Goal: Task Accomplishment & Management: Complete application form

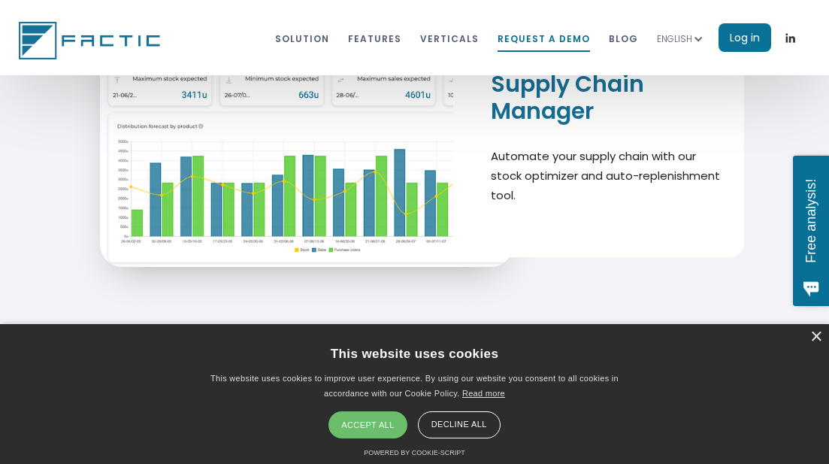
scroll to position [8031, 0]
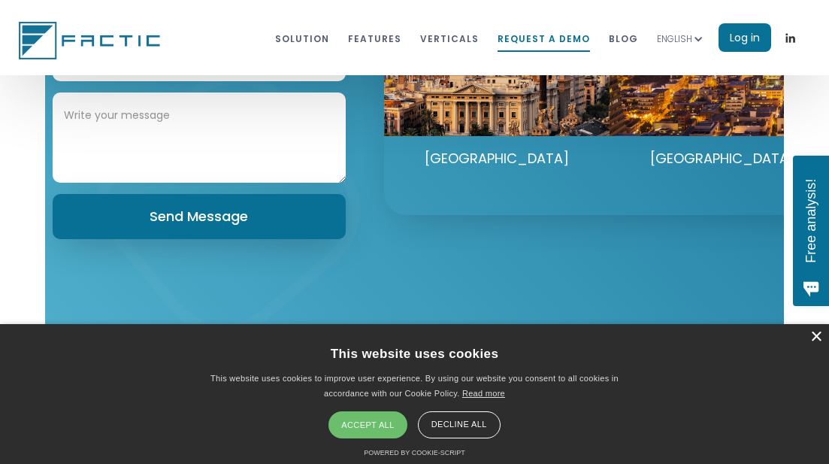
click at [813, 338] on div "×" at bounding box center [816, 337] width 11 height 11
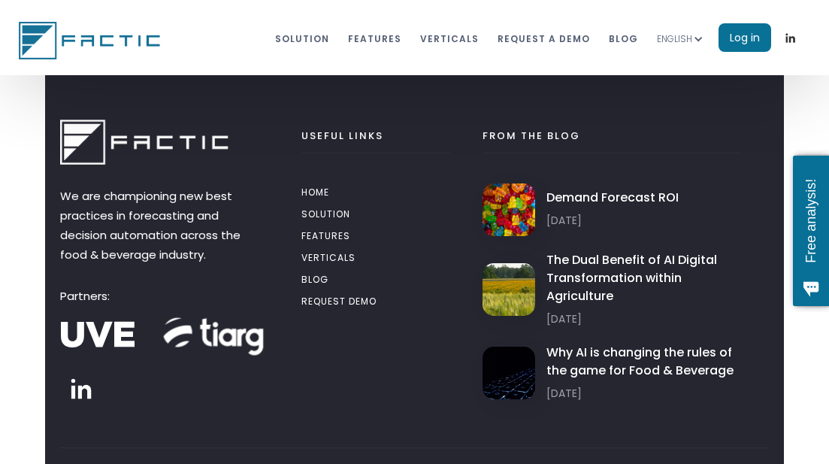
scroll to position [8396, 0]
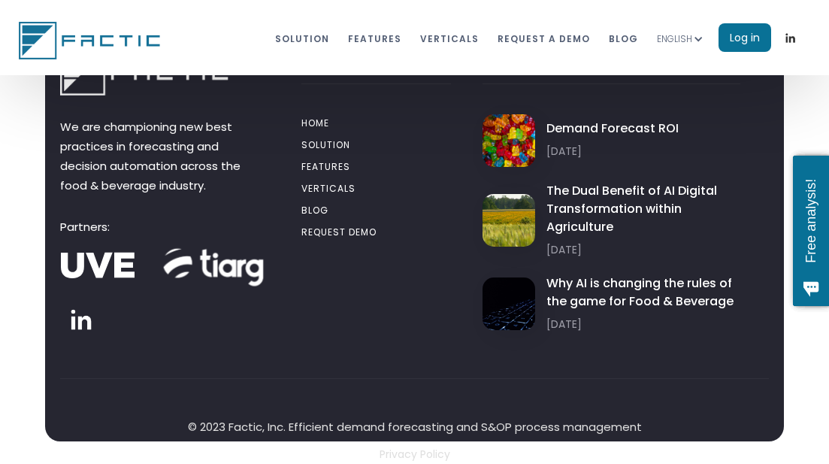
click at [351, 232] on link "rEQUEST DEMO" at bounding box center [377, 234] width 150 height 22
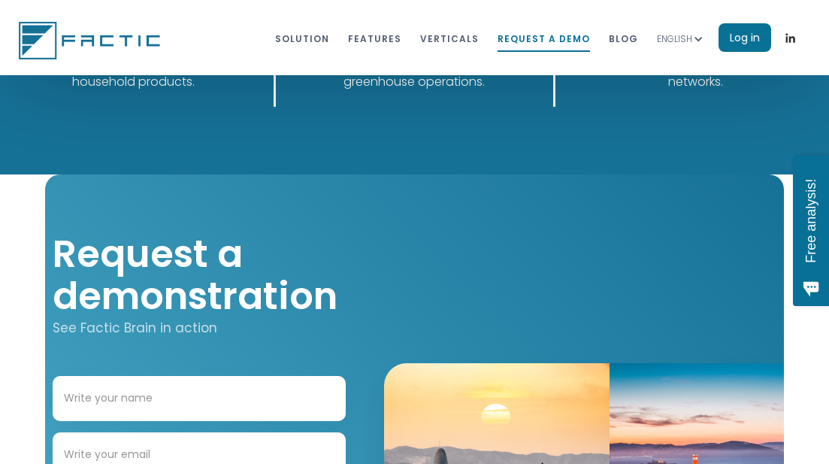
scroll to position [7803, 0]
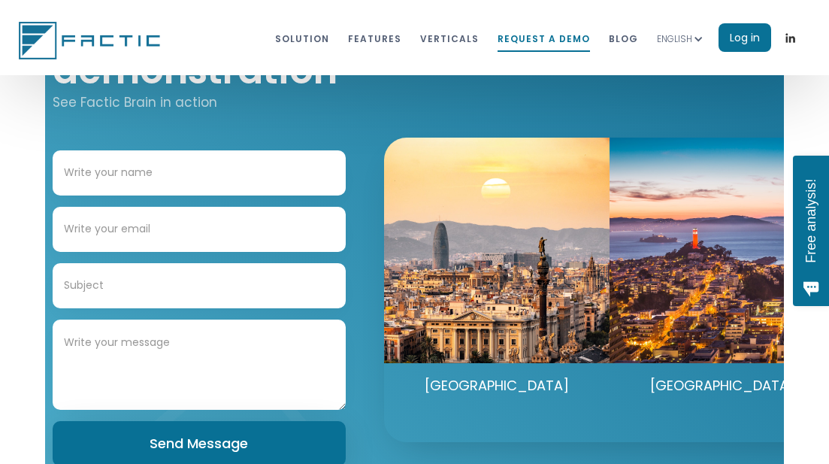
click at [138, 180] on input "Contact Form" at bounding box center [199, 172] width 293 height 45
type input "[PERSON_NAME]"
click at [117, 228] on input "Contact Form" at bounding box center [199, 229] width 293 height 45
type input "[PERSON_NAME][EMAIL_ADDRESS][DOMAIN_NAME]"
click at [142, 284] on input "Contact Form" at bounding box center [199, 285] width 293 height 45
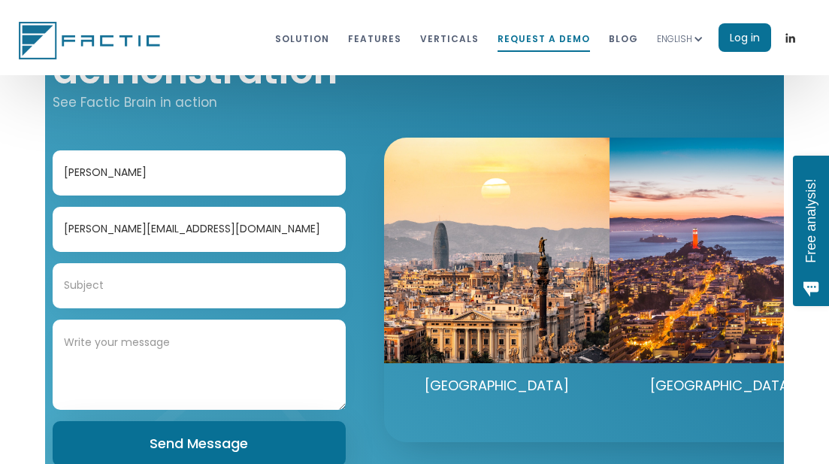
type input "Getting in touch"
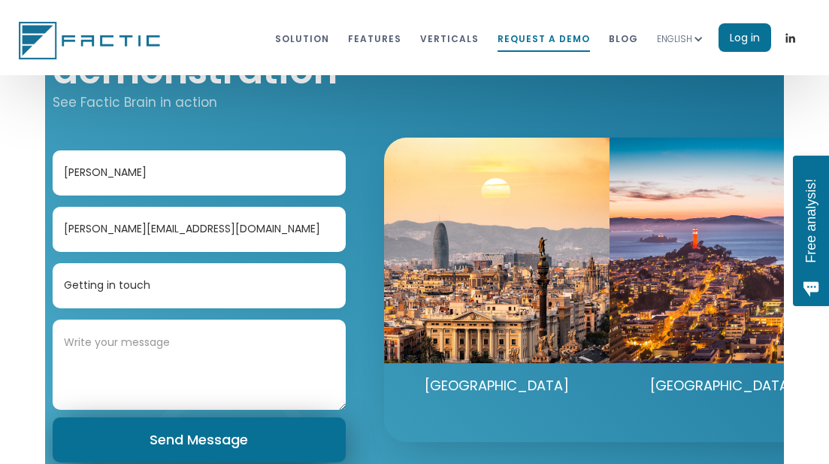
drag, startPoint x: 92, startPoint y: 330, endPoint x: 276, endPoint y: 423, distance: 205.8
click at [99, 333] on textarea "Contact Form" at bounding box center [199, 365] width 293 height 90
paste textarea "[EMAIL_ADDRESS]"
type textarea "[EMAIL_ADDRESS]"
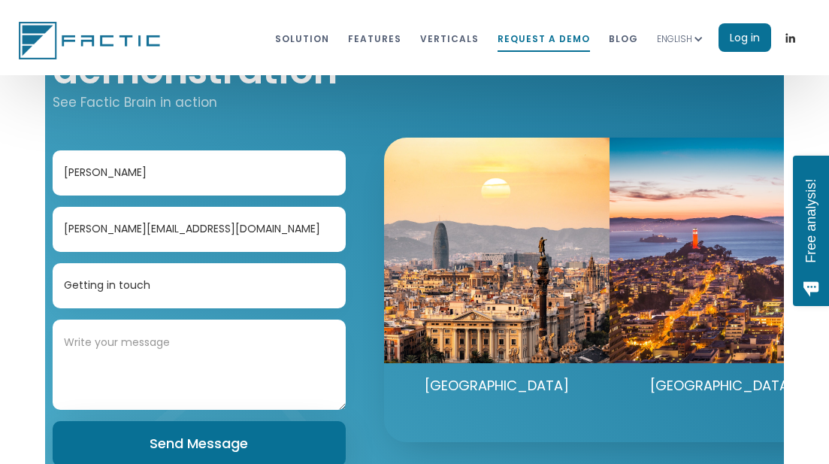
click at [164, 334] on textarea "Contact Form" at bounding box center [199, 365] width 293 height 90
paste textarea "Hi there, we’d like to discuss a project one of our clients is working on. Coul…"
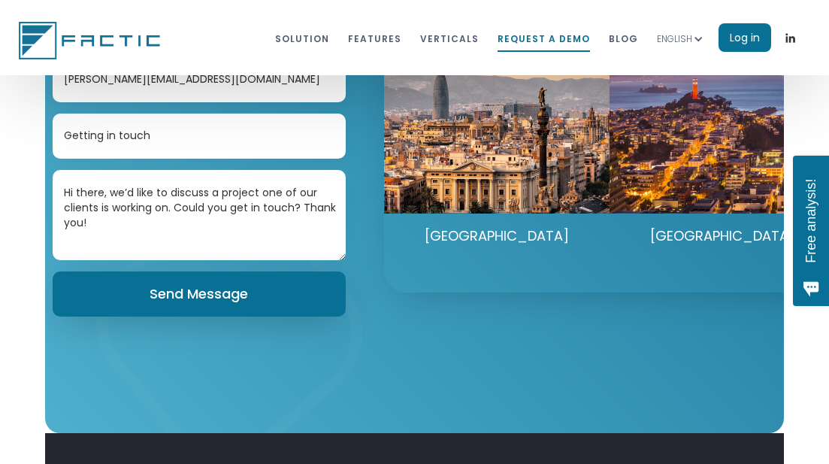
scroll to position [7954, 0]
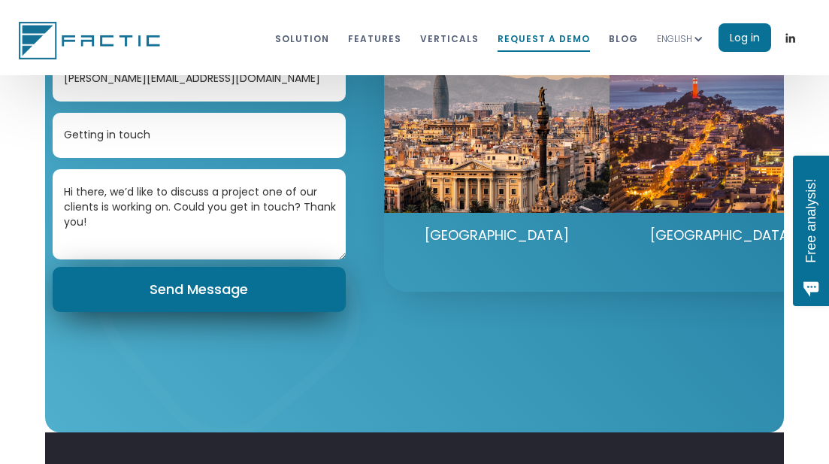
type textarea "Hi there, we’d like to discuss a project one of our clients is working on. Coul…"
click at [235, 302] on input "Send Message" at bounding box center [199, 289] width 293 height 45
type input "Please wait..."
